Goal: Information Seeking & Learning: Check status

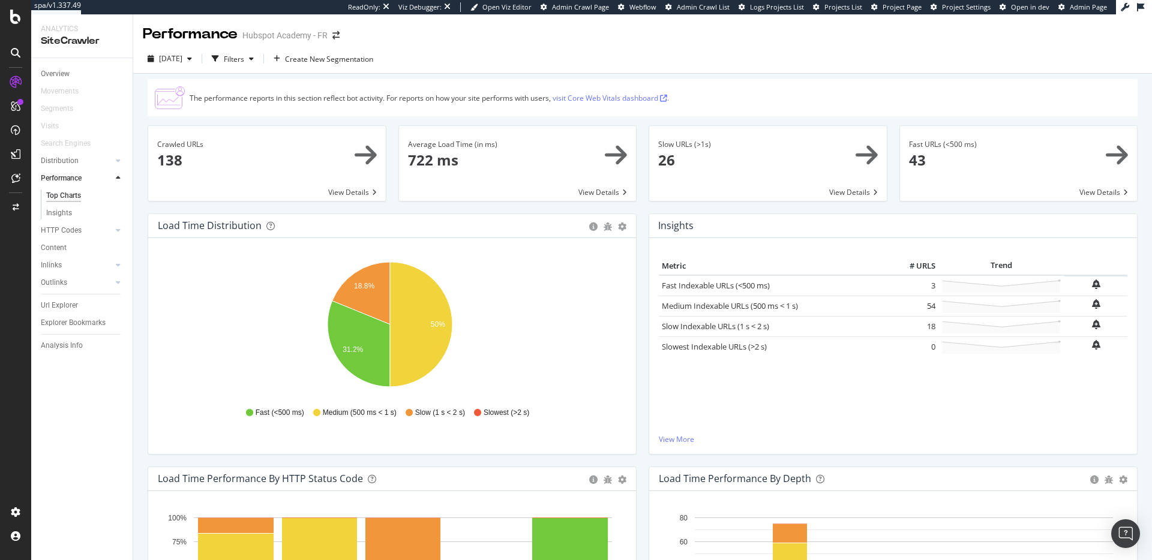
click at [707, 108] on div "The performance reports in this section reflect bot activity. For reports on ho…" at bounding box center [643, 97] width 990 height 37
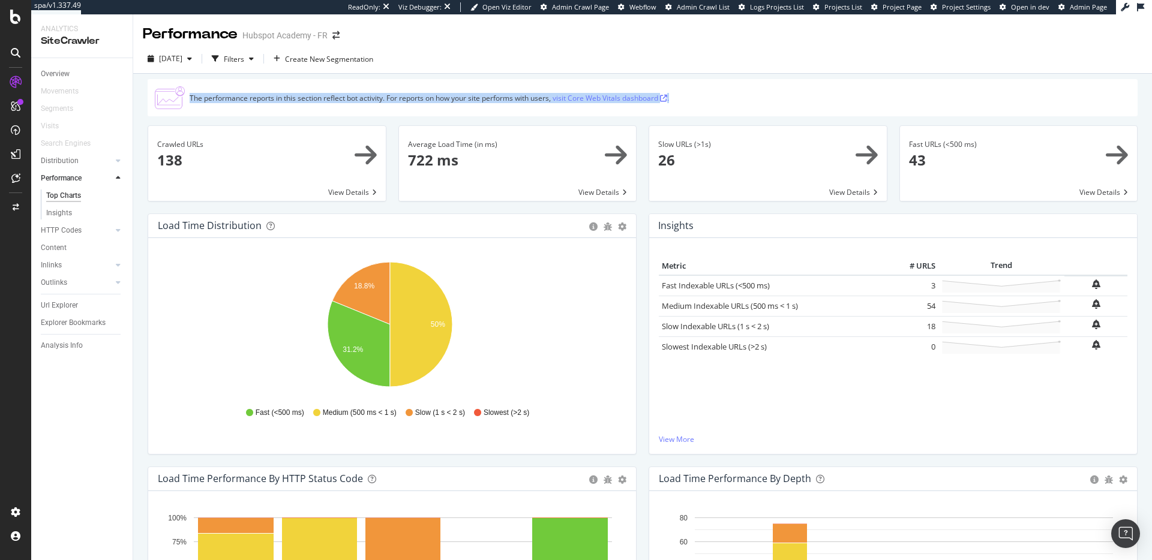
click at [707, 108] on div "The performance reports in this section reflect bot activity. For reports on ho…" at bounding box center [643, 97] width 990 height 37
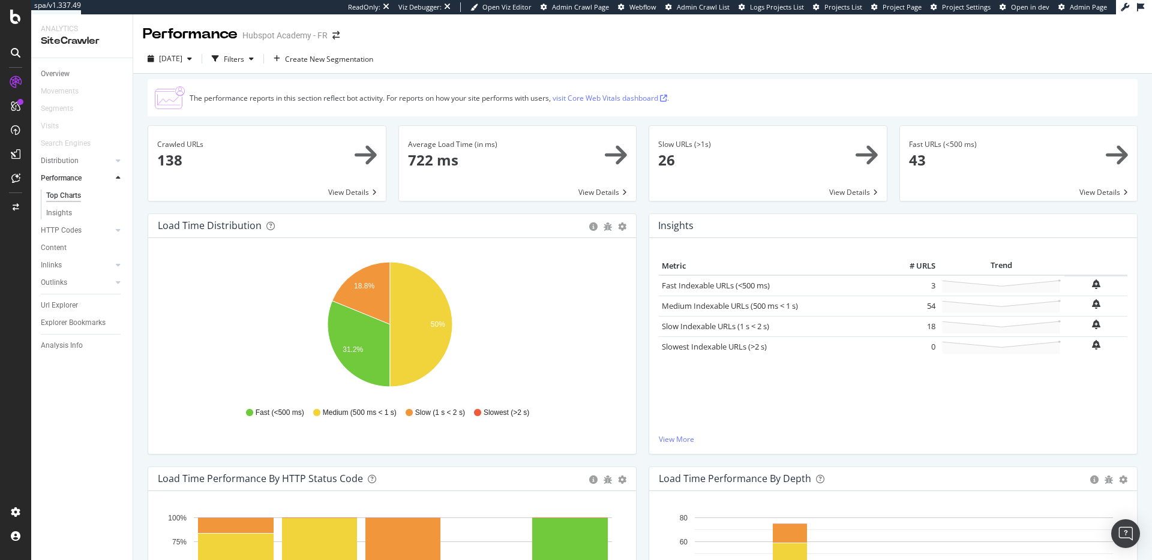
click at [702, 112] on div "The performance reports in this section reflect bot activity. For reports on ho…" at bounding box center [643, 97] width 990 height 37
click at [504, 97] on div "The performance reports in this section reflect bot activity. For reports on ho…" at bounding box center [429, 98] width 479 height 10
click at [505, 97] on div "The performance reports in this section reflect bot activity. For reports on ho…" at bounding box center [429, 98] width 479 height 10
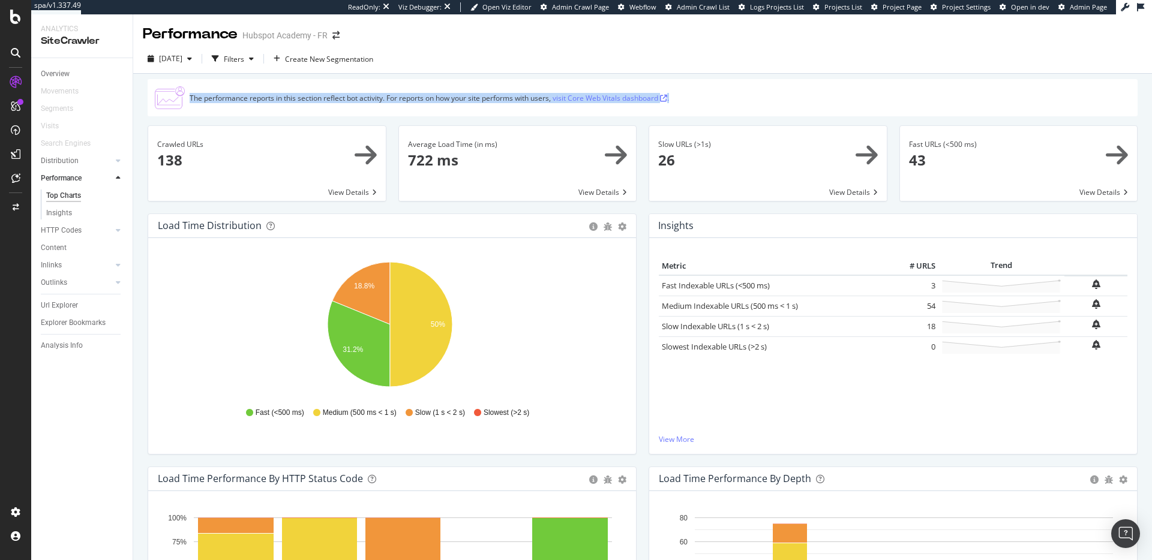
click at [505, 96] on div "The performance reports in this section reflect bot activity. For reports on ho…" at bounding box center [429, 98] width 479 height 10
click at [506, 96] on div "The performance reports in this section reflect bot activity. For reports on ho…" at bounding box center [429, 98] width 479 height 10
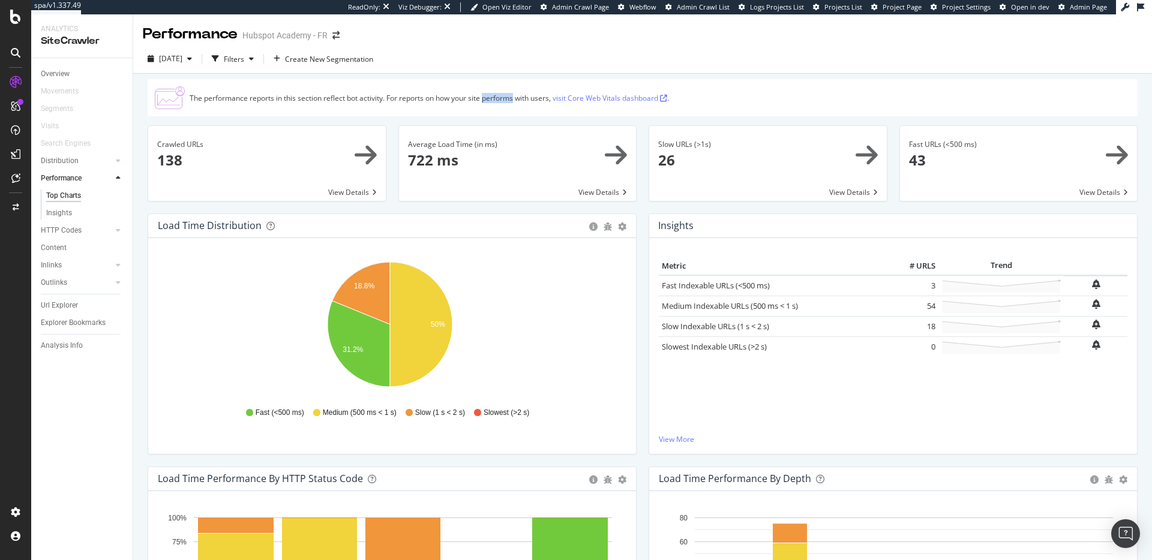
click at [506, 96] on div "The performance reports in this section reflect bot activity. For reports on ho…" at bounding box center [429, 98] width 479 height 10
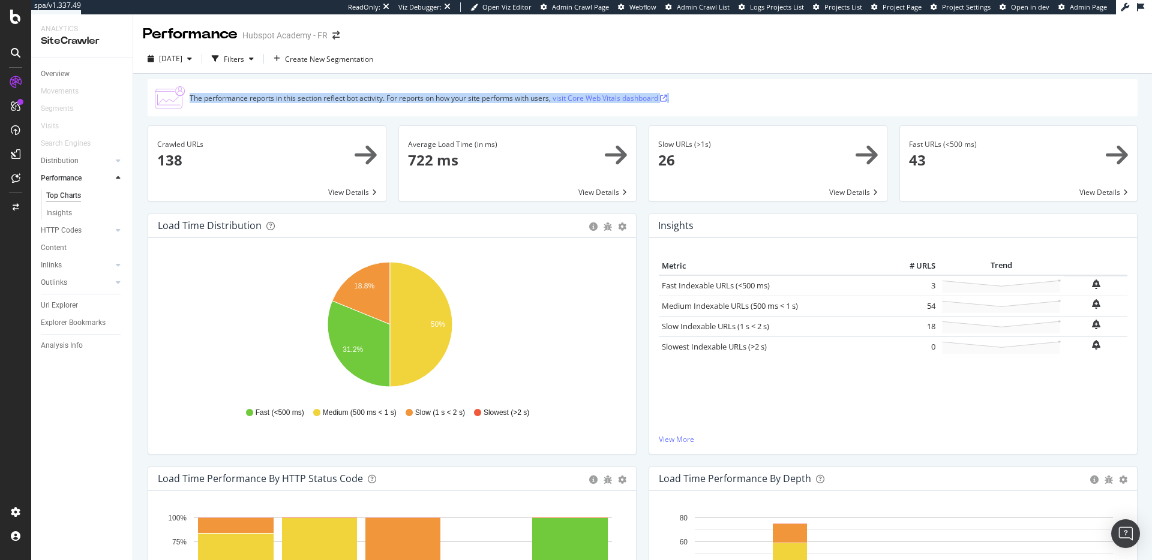
click at [507, 95] on div "The performance reports in this section reflect bot activity. For reports on ho…" at bounding box center [429, 98] width 479 height 10
click at [508, 98] on div "The performance reports in this section reflect bot activity. For reports on ho…" at bounding box center [429, 98] width 479 height 10
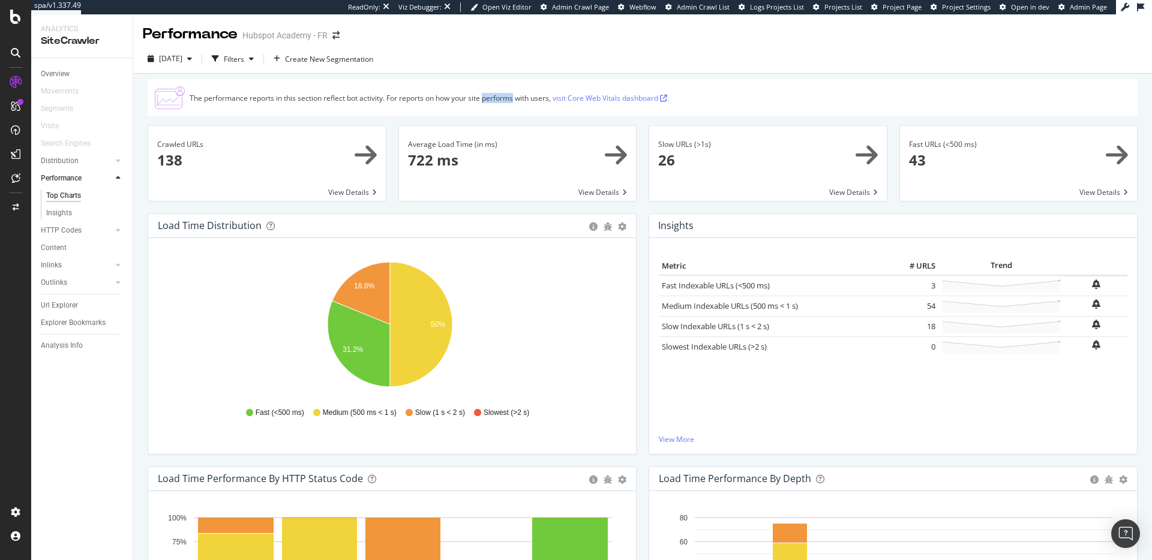
click at [508, 98] on div "The performance reports in this section reflect bot activity. For reports on ho…" at bounding box center [429, 98] width 479 height 10
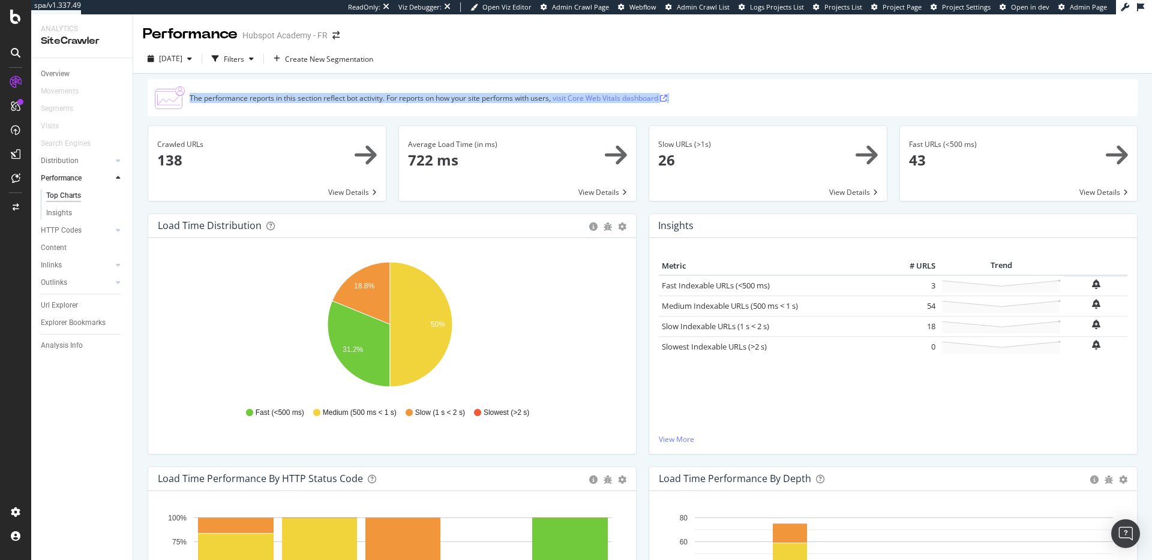
click at [508, 98] on div "The performance reports in this section reflect bot activity. For reports on ho…" at bounding box center [429, 98] width 479 height 10
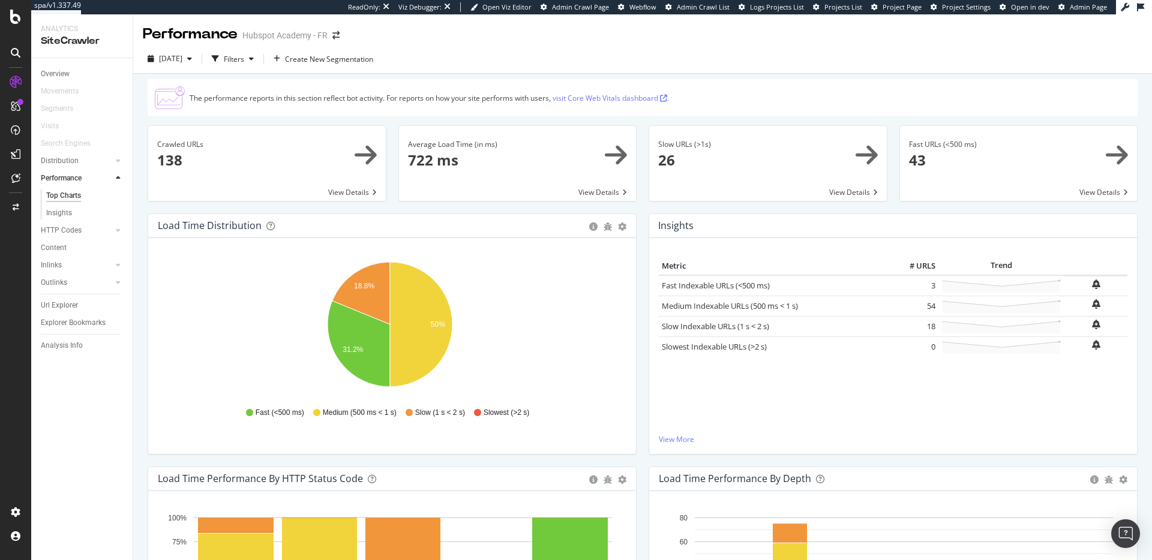
click at [492, 101] on div "The performance reports in this section reflect bot activity. For reports on ho…" at bounding box center [429, 98] width 479 height 10
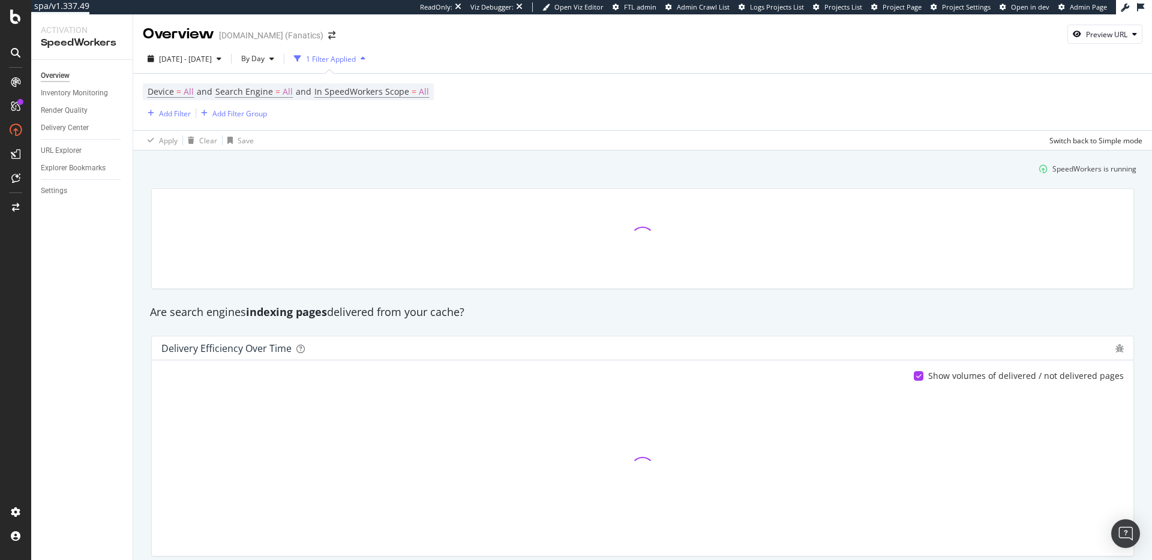
click at [270, 313] on strong "indexing pages" at bounding box center [286, 312] width 81 height 14
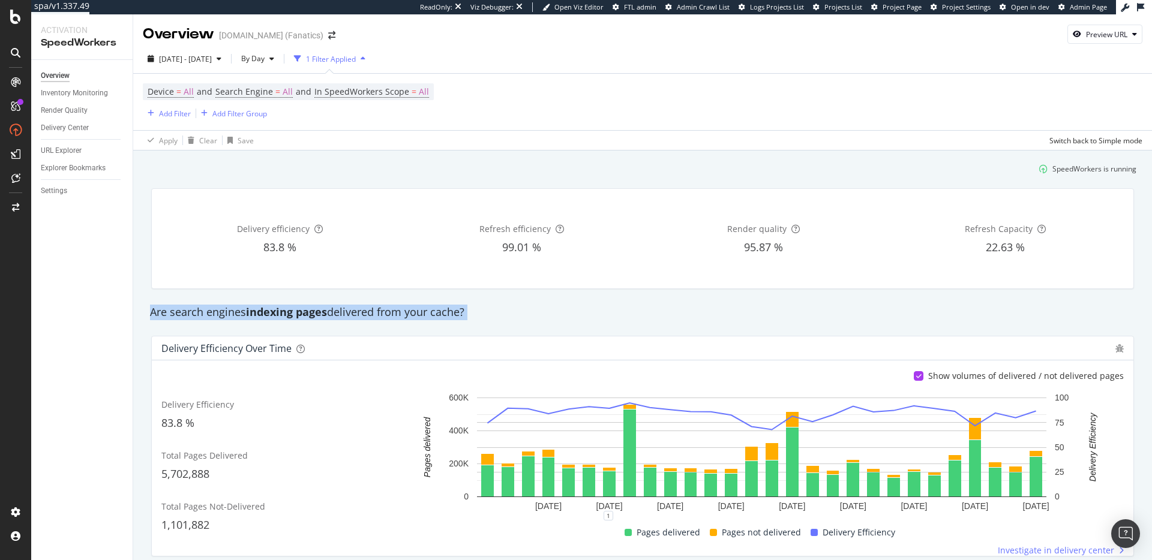
click at [316, 311] on strong "indexing pages" at bounding box center [286, 312] width 81 height 14
click at [308, 311] on strong "indexing pages" at bounding box center [286, 312] width 81 height 14
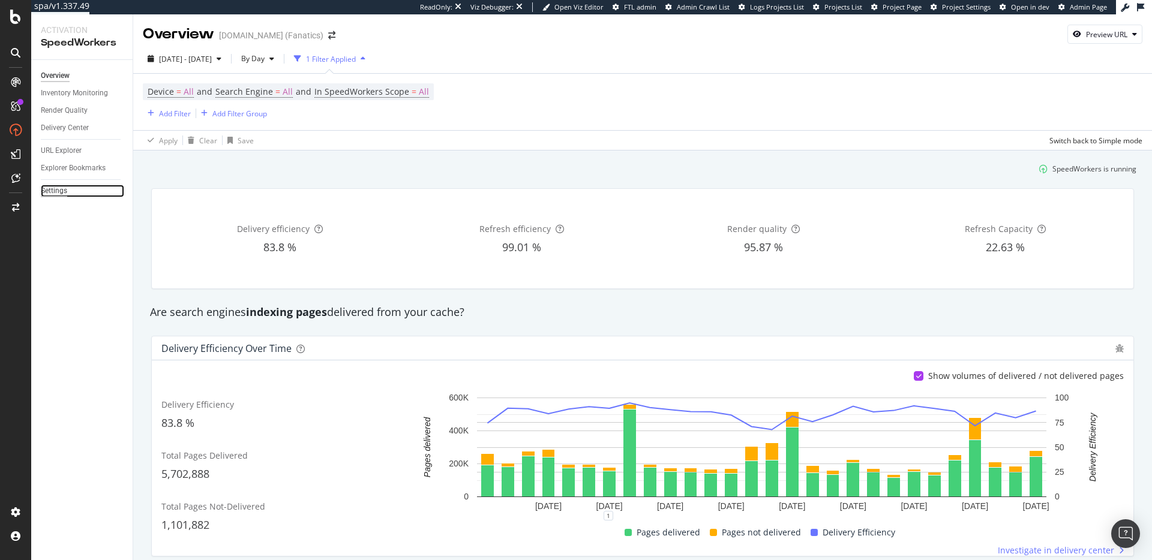
click at [56, 190] on div "Settings" at bounding box center [54, 191] width 26 height 13
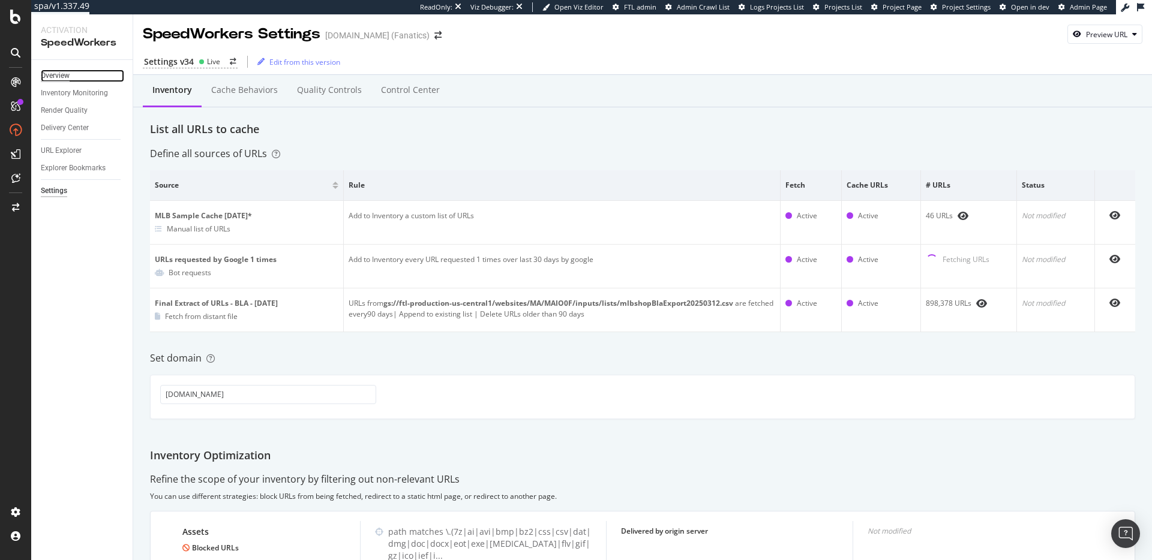
click at [55, 76] on div "Overview" at bounding box center [55, 76] width 29 height 13
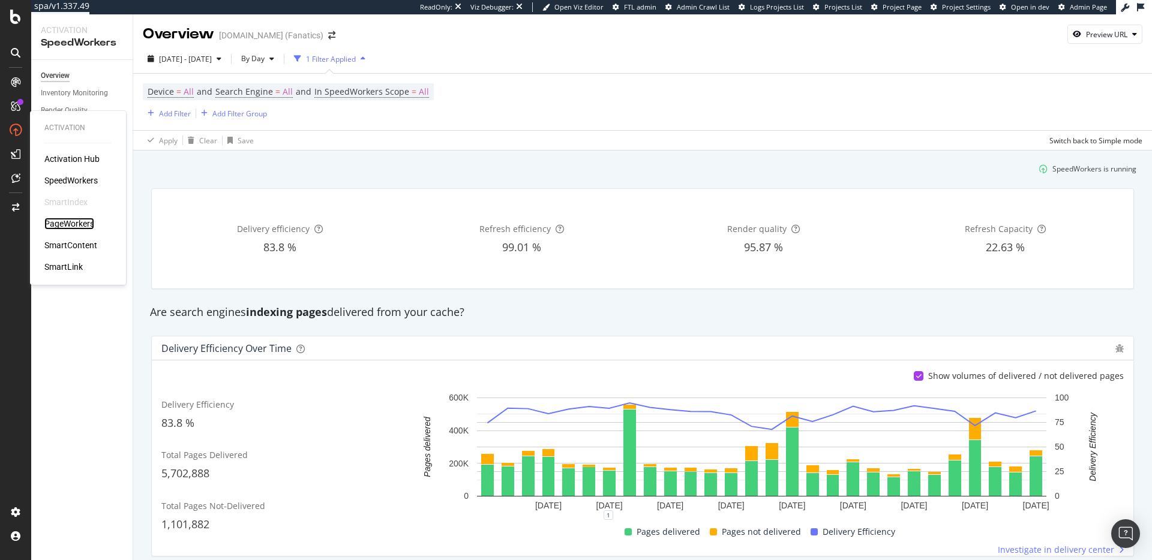
click at [72, 223] on div "PageWorkers" at bounding box center [69, 224] width 50 height 12
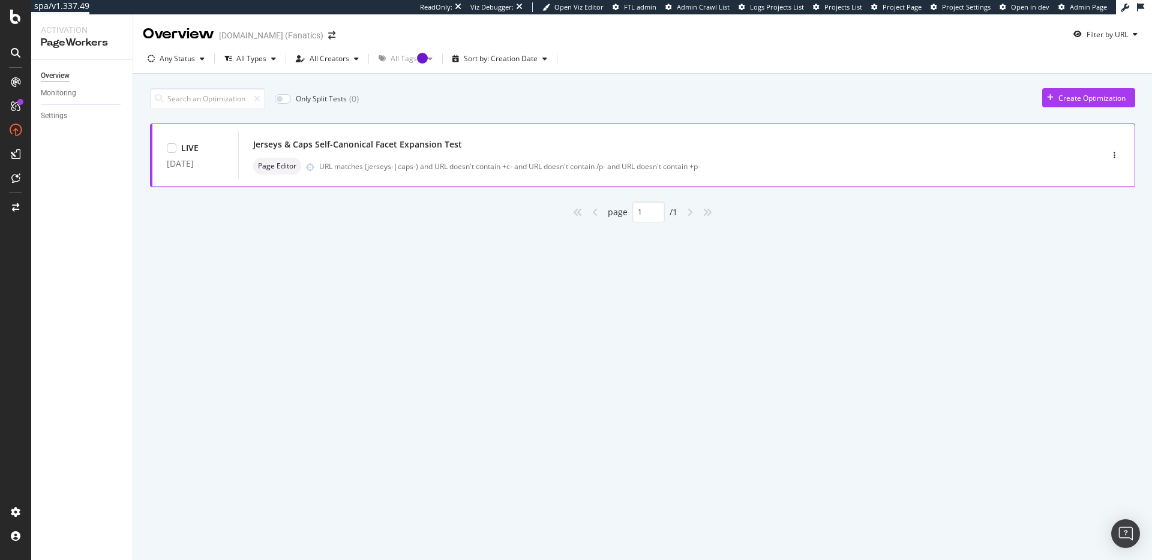
click at [506, 148] on div "Jerseys & Caps Self-Canonical Facet Expansion Test" at bounding box center [652, 144] width 798 height 17
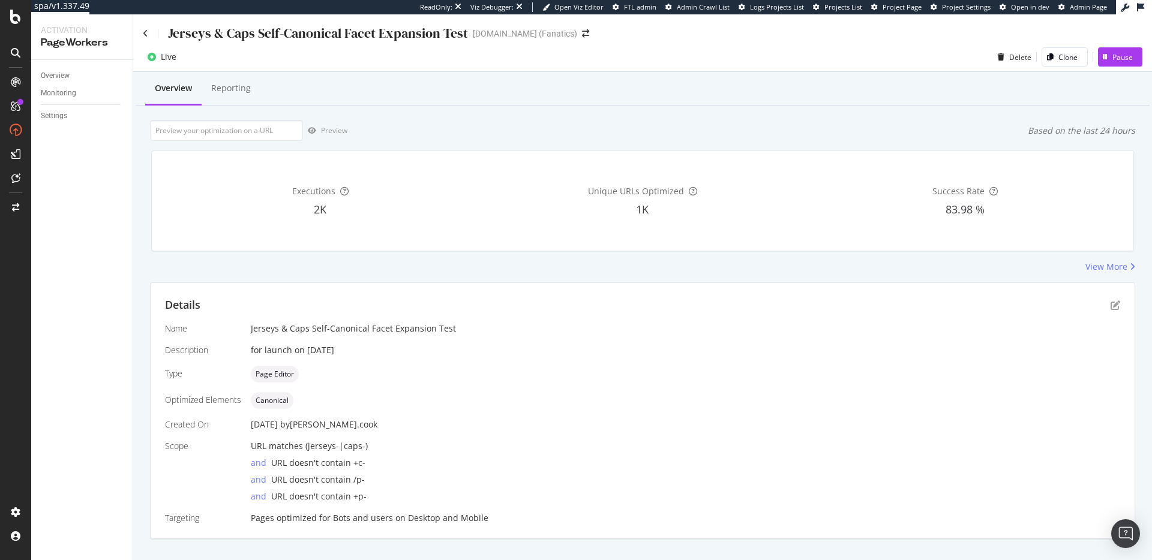
click at [635, 218] on div "Unique URLs Optimized 1K" at bounding box center [641, 201] width 317 height 80
click at [240, 92] on div "Reporting" at bounding box center [231, 88] width 40 height 12
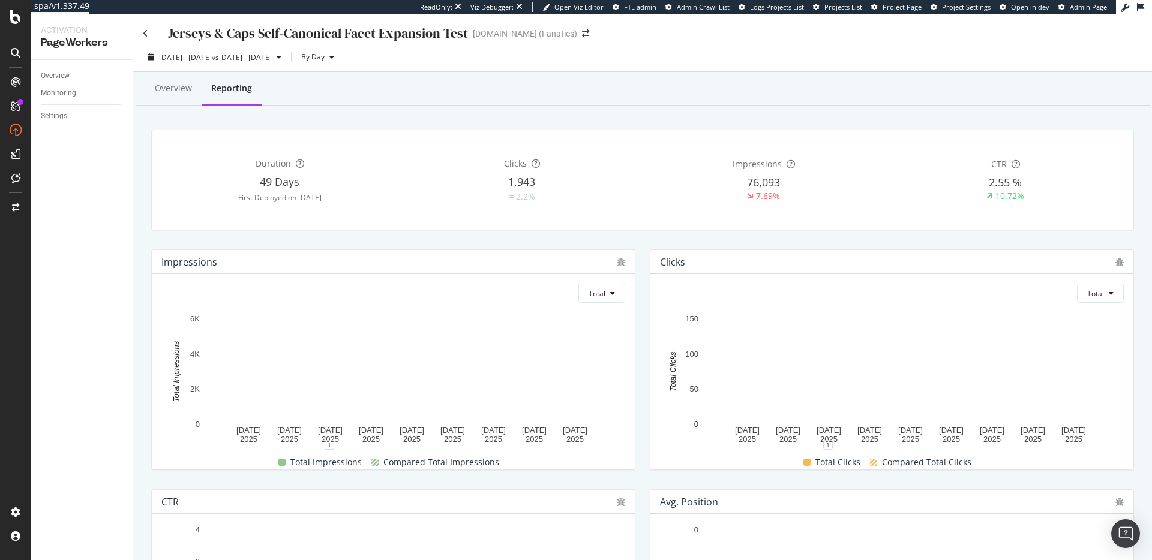
scroll to position [441, 0]
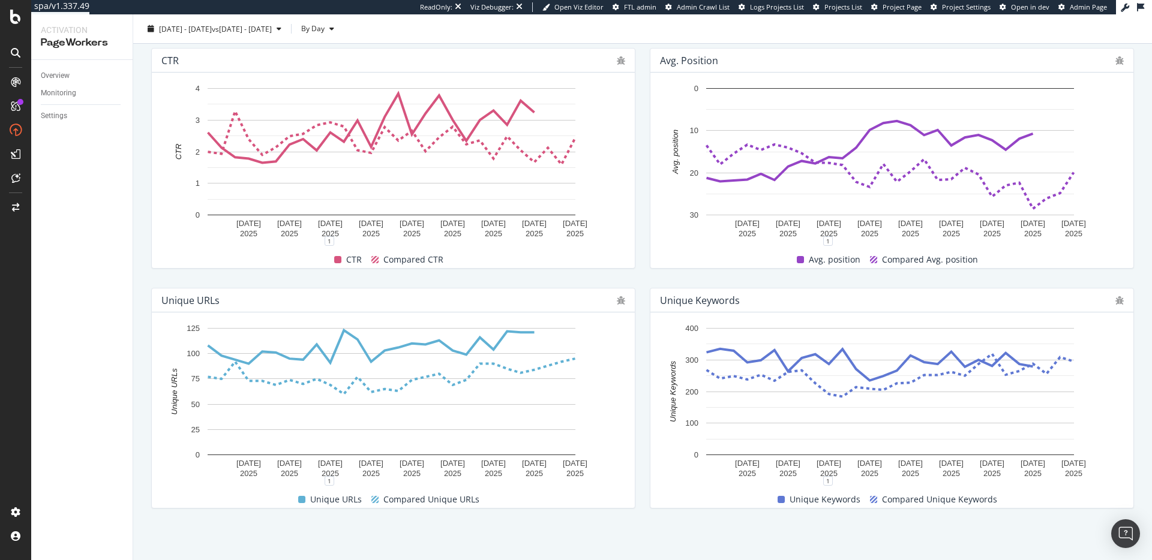
click at [636, 274] on div "CTR 3 Sep. 2025 6 Sep. 2025 9 Sep. 2025 12 Sep. 2025 15 Sep. 2025 18 Sep. 2025 …" at bounding box center [393, 158] width 498 height 240
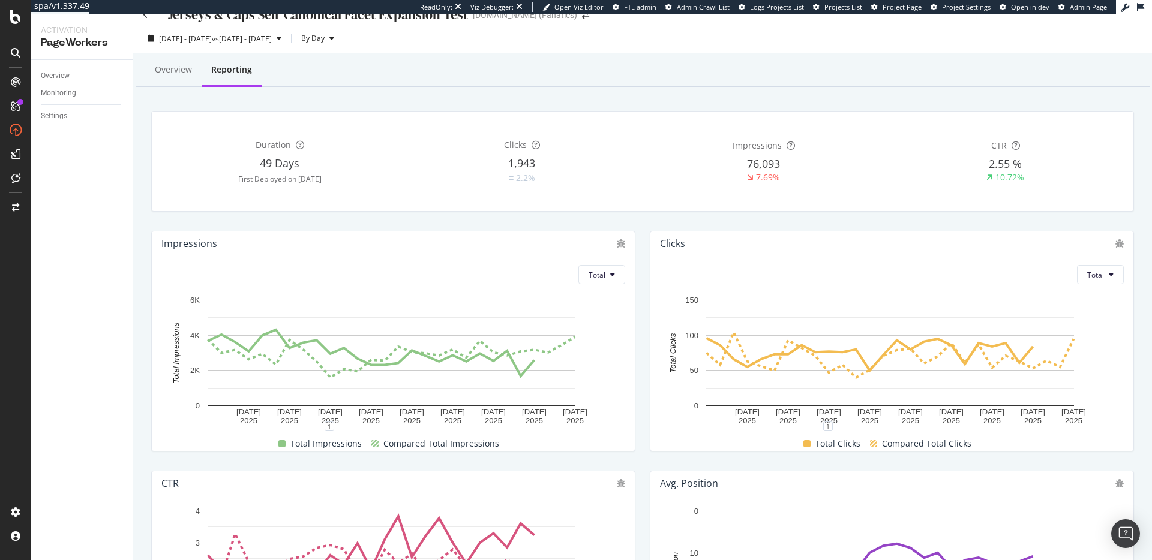
scroll to position [18, 0]
click at [1104, 277] on button "Total" at bounding box center [1100, 275] width 47 height 19
click at [1093, 323] on span "Average" at bounding box center [1092, 321] width 28 height 11
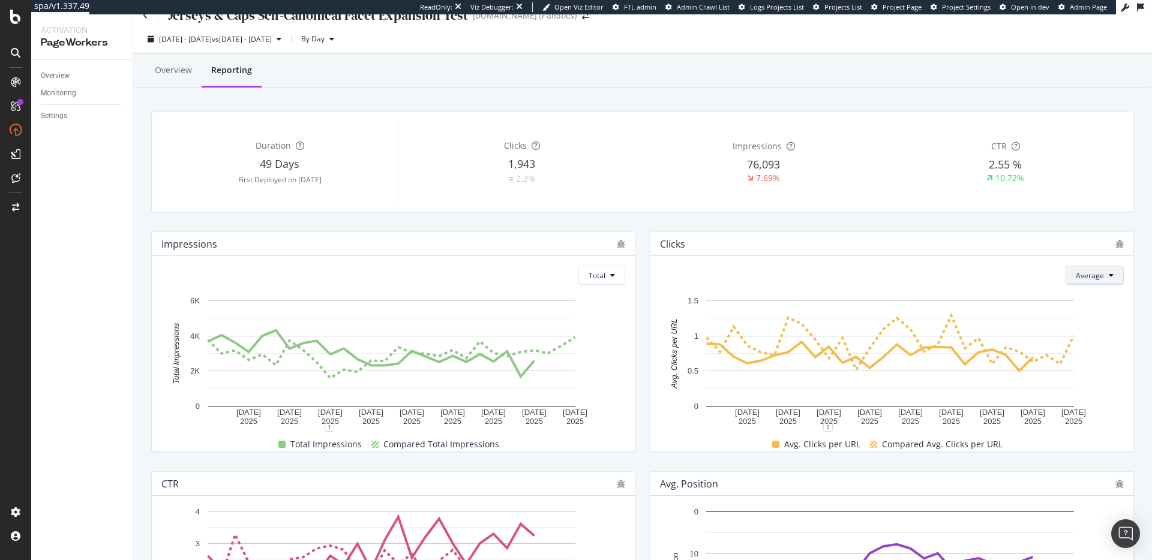
click at [1108, 277] on icon at bounding box center [1110, 275] width 5 height 7
click at [1096, 297] on div "Total" at bounding box center [1081, 298] width 47 height 17
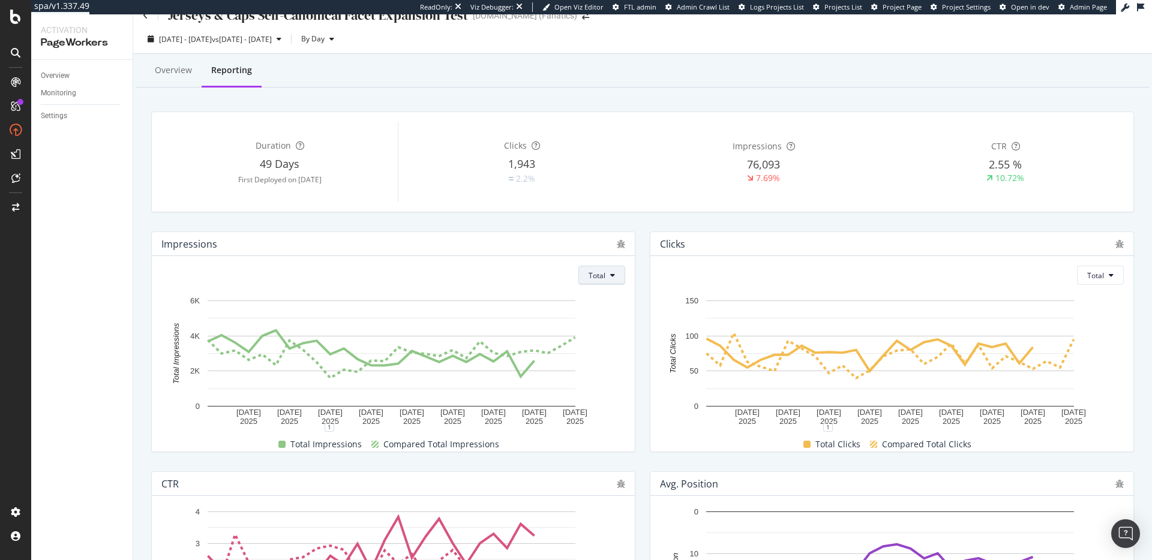
click at [600, 277] on span "Total" at bounding box center [596, 276] width 17 height 10
click at [605, 317] on span "Average" at bounding box center [598, 321] width 28 height 11
click at [610, 274] on icon at bounding box center [612, 275] width 5 height 7
click at [605, 297] on div "Total" at bounding box center [587, 298] width 47 height 17
click at [633, 281] on div "Impressions Total 3 Sep. 2025 6 Sep. 2025 9 Sep. 2025 12 Sep. 2025 15 Sep. 2025…" at bounding box center [393, 342] width 498 height 240
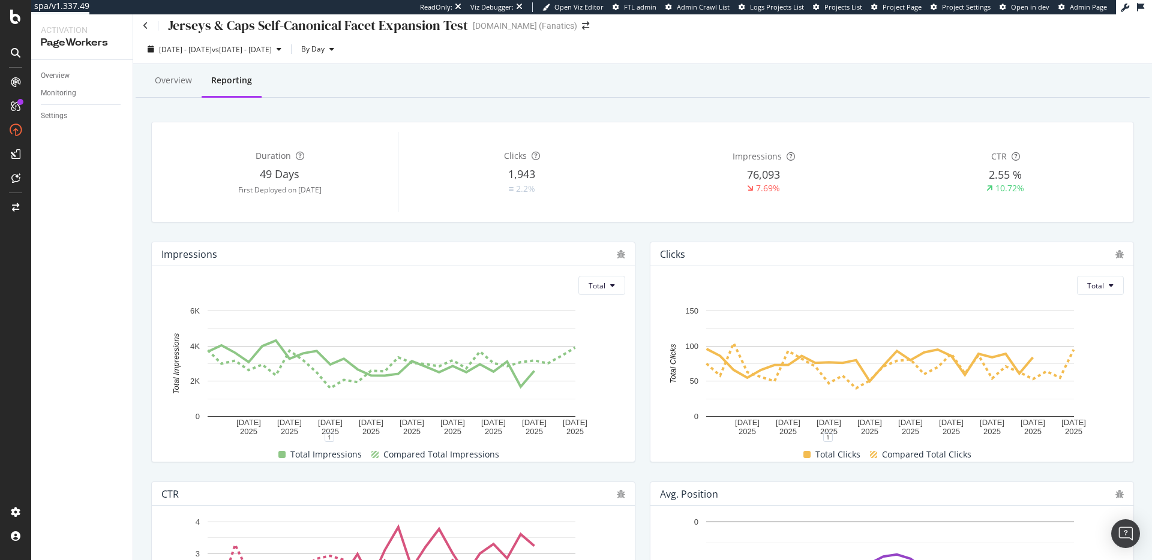
scroll to position [0, 0]
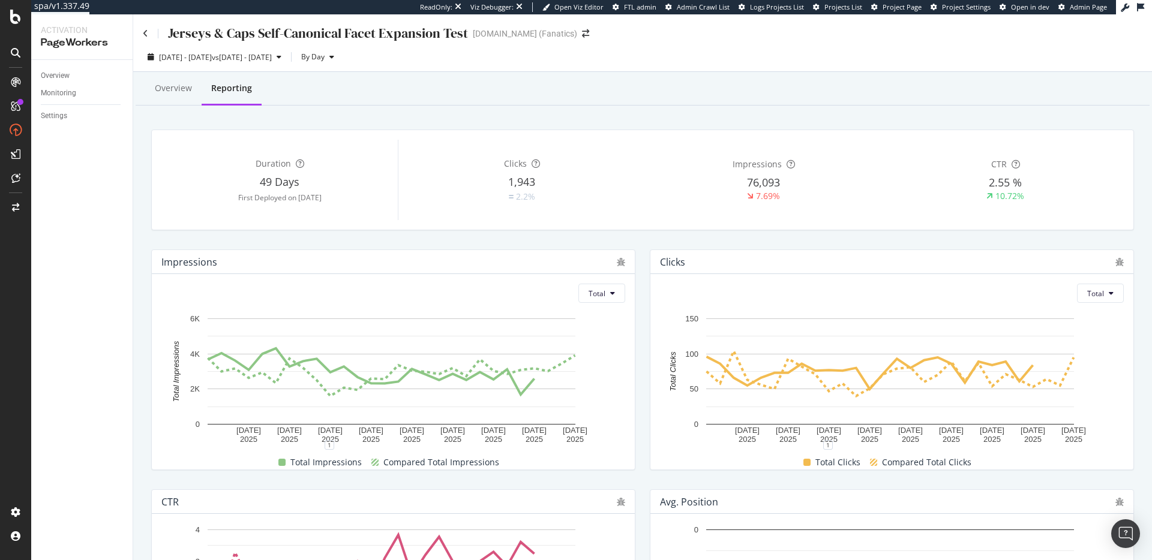
click at [375, 248] on div "Impressions Total 3 Sep. 2025 6 Sep. 2025 9 Sep. 2025 12 Sep. 2025 15 Sep. 2025…" at bounding box center [393, 360] width 498 height 240
click at [184, 94] on div "Overview" at bounding box center [173, 88] width 37 height 12
